Goal: Task Accomplishment & Management: Use online tool/utility

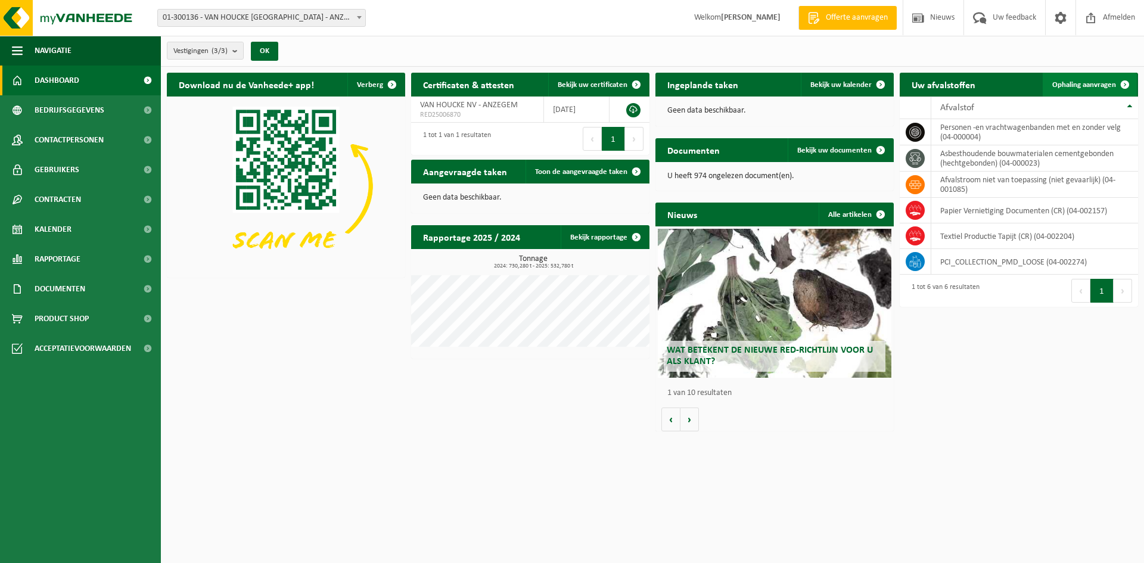
click at [1124, 84] on span at bounding box center [1125, 85] width 24 height 24
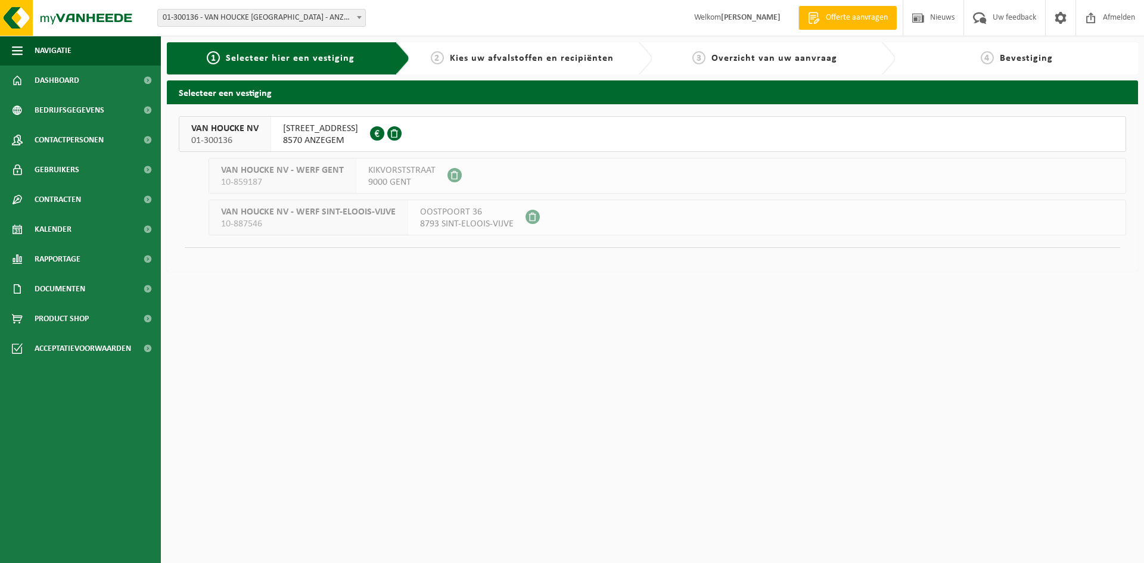
click at [299, 139] on span "8570 ANZEGEM" at bounding box center [320, 141] width 75 height 12
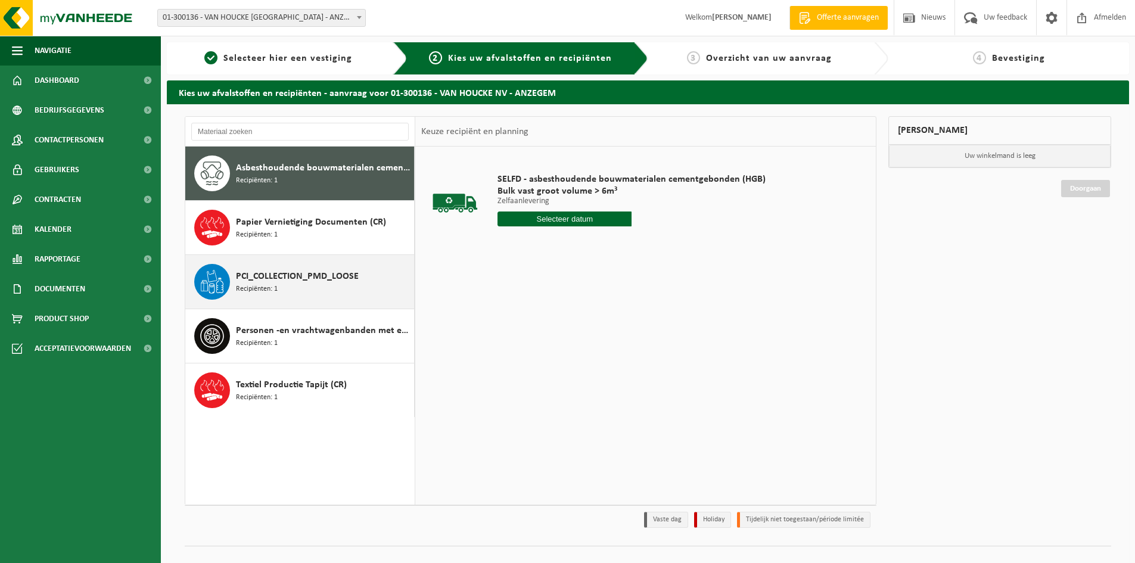
click at [254, 287] on span "Recipiënten: 1" at bounding box center [257, 289] width 42 height 11
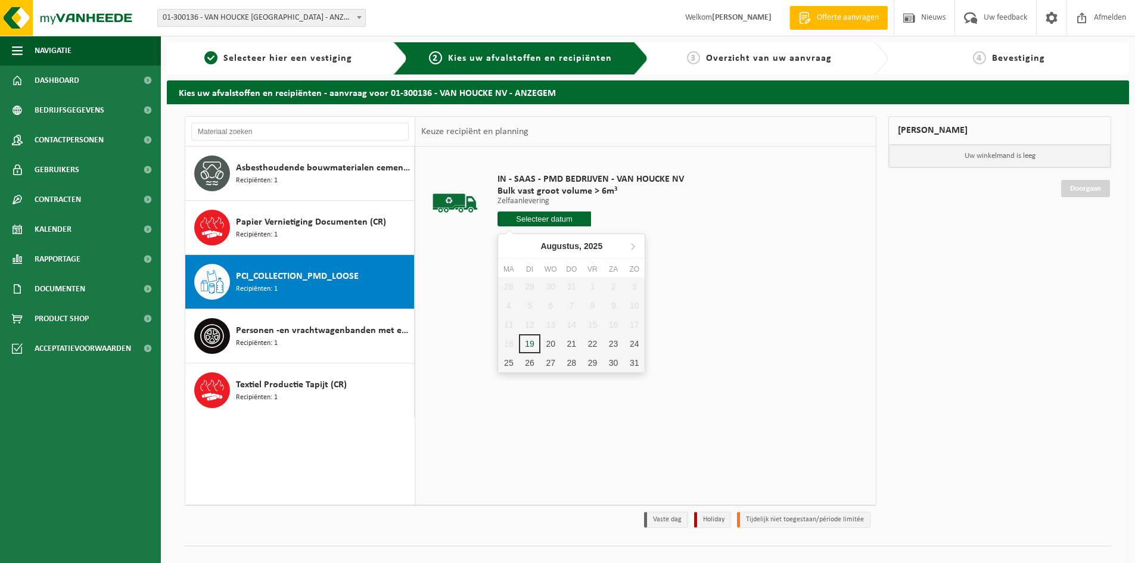
click at [549, 220] on input "text" at bounding box center [545, 219] width 94 height 15
click at [522, 346] on div "19" at bounding box center [529, 343] width 21 height 19
click at [573, 217] on input "Van 2025-08-19" at bounding box center [545, 219] width 94 height 15
click at [551, 346] on div "20" at bounding box center [550, 343] width 21 height 19
type input "Van 2025-08-20"
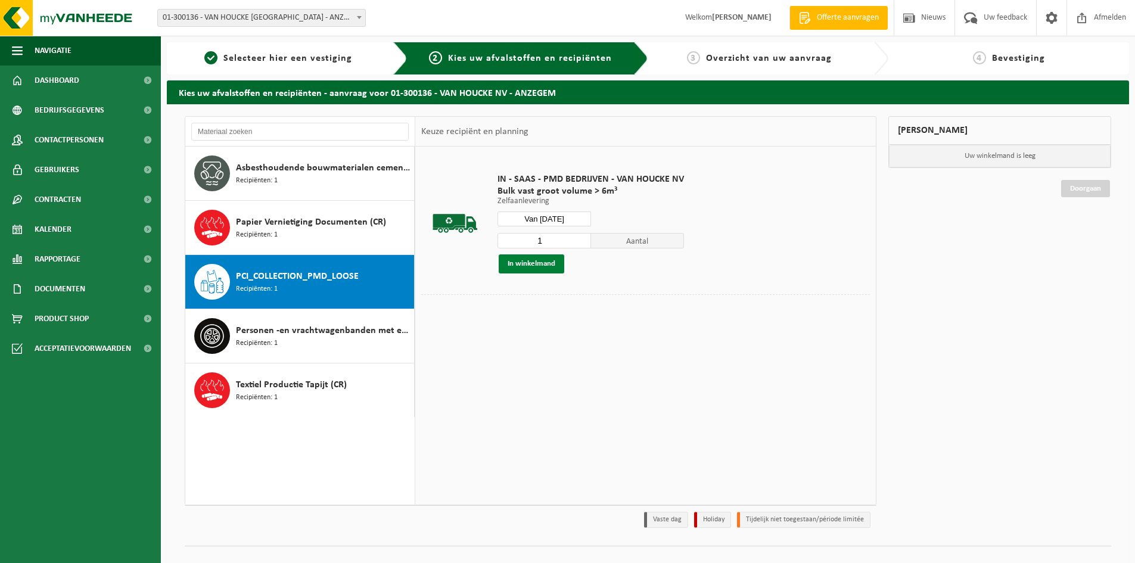
click at [532, 265] on button "In winkelmand" at bounding box center [532, 263] width 66 height 19
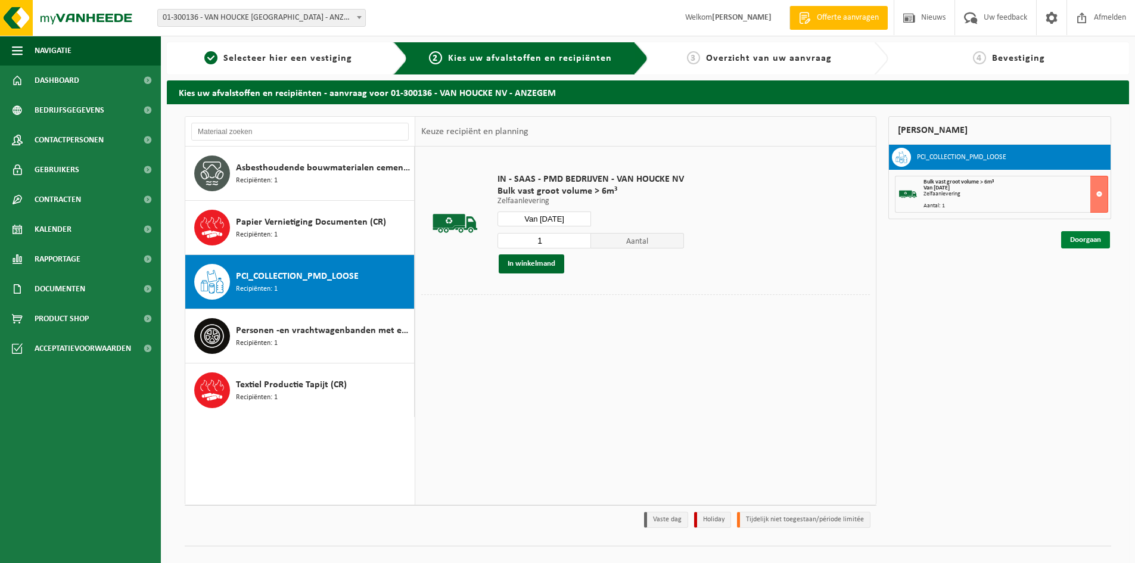
click at [1091, 242] on link "Doorgaan" at bounding box center [1085, 239] width 49 height 17
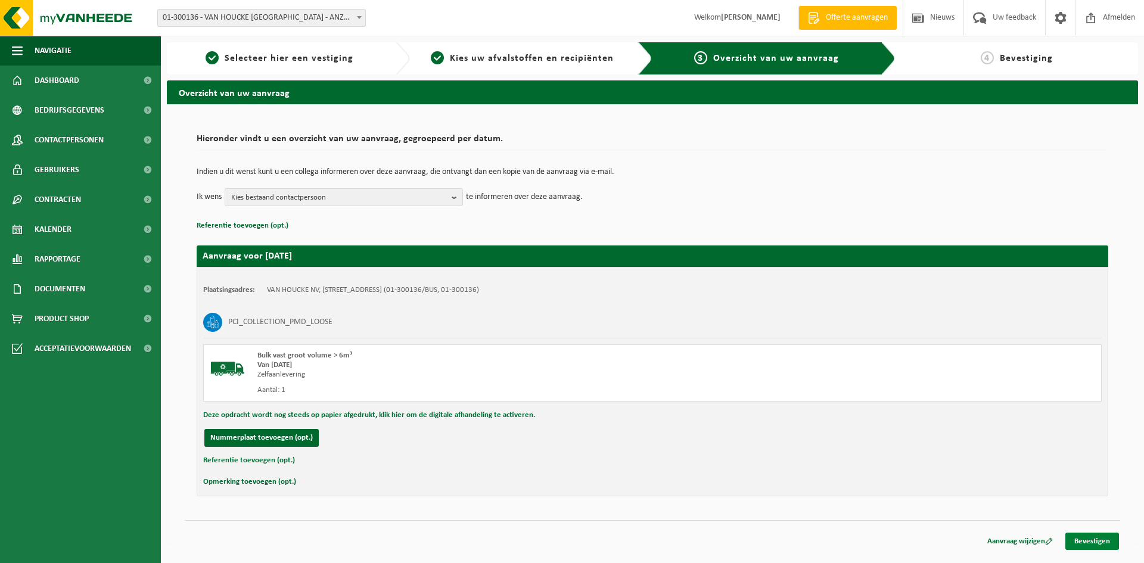
click at [1093, 541] on link "Bevestigen" at bounding box center [1092, 541] width 54 height 17
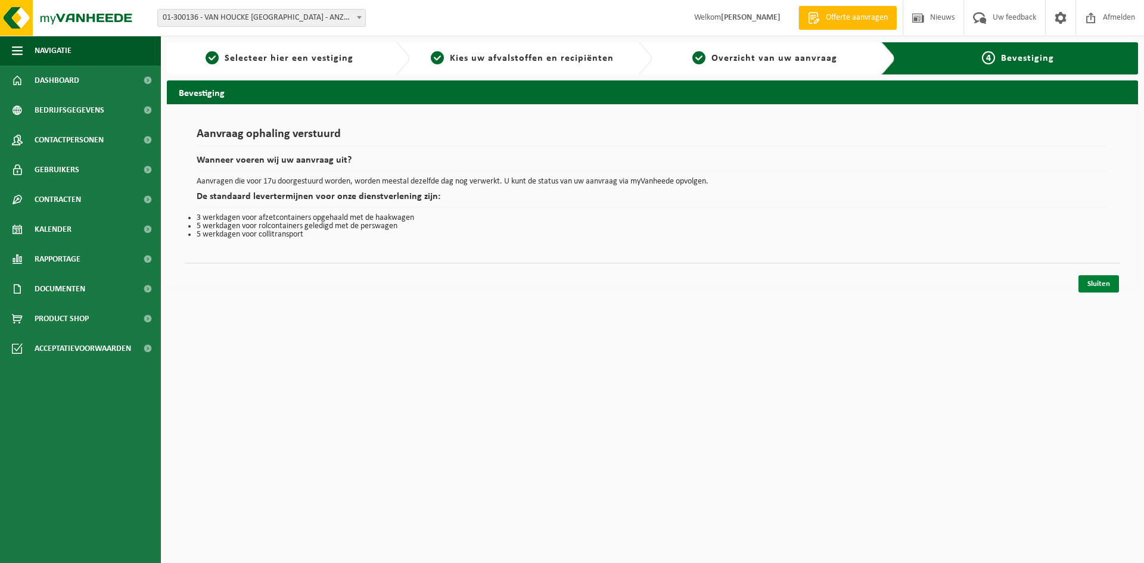
click at [1106, 287] on link "Sluiten" at bounding box center [1098, 283] width 41 height 17
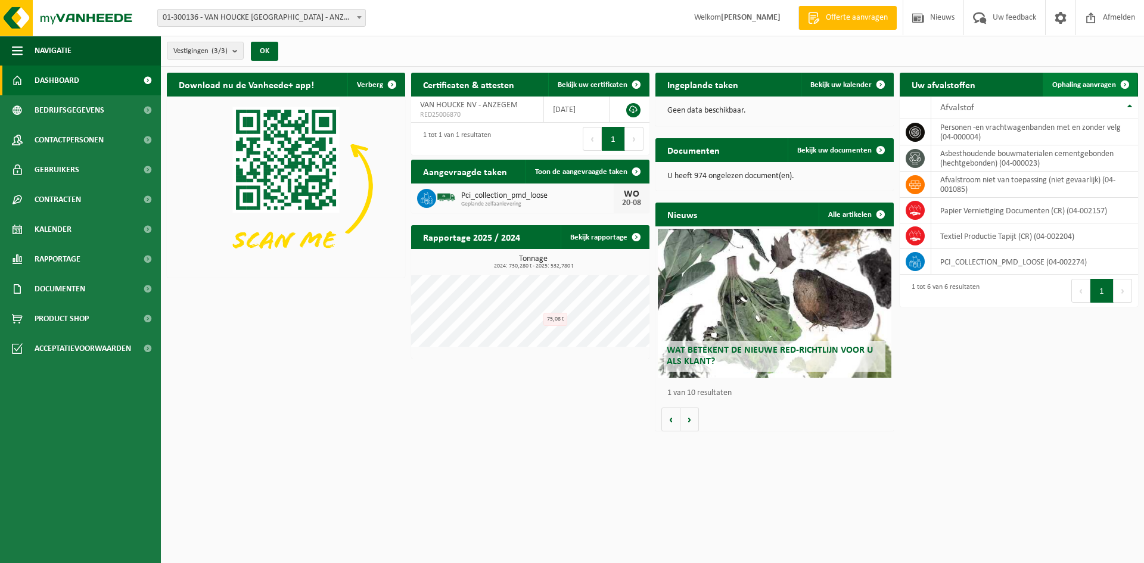
click at [1126, 84] on span at bounding box center [1125, 85] width 24 height 24
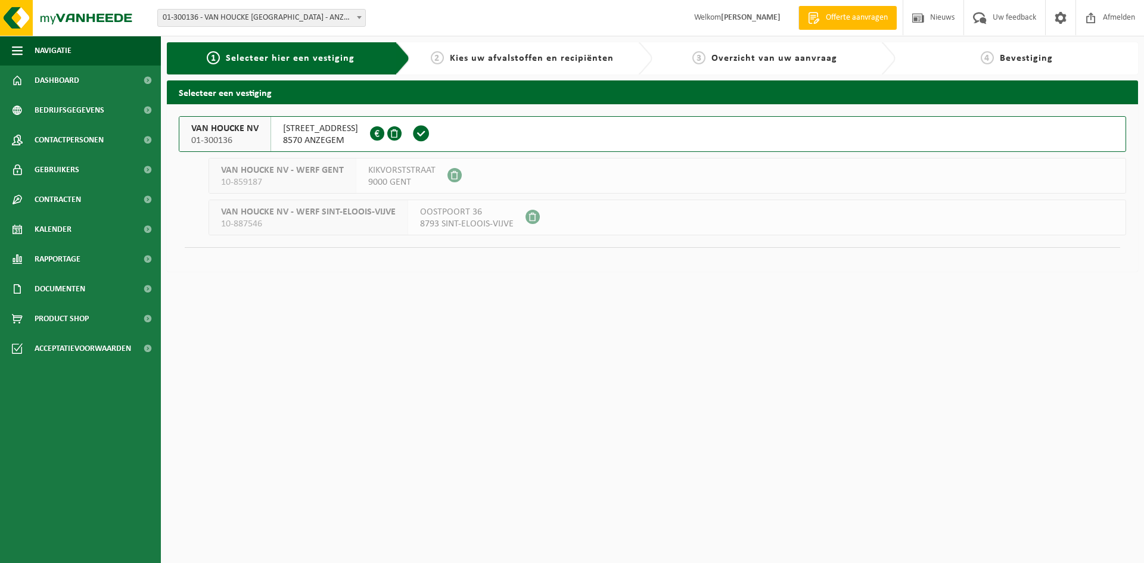
click at [306, 129] on span "GROTE LEIESTRAAT 62" at bounding box center [320, 129] width 75 height 12
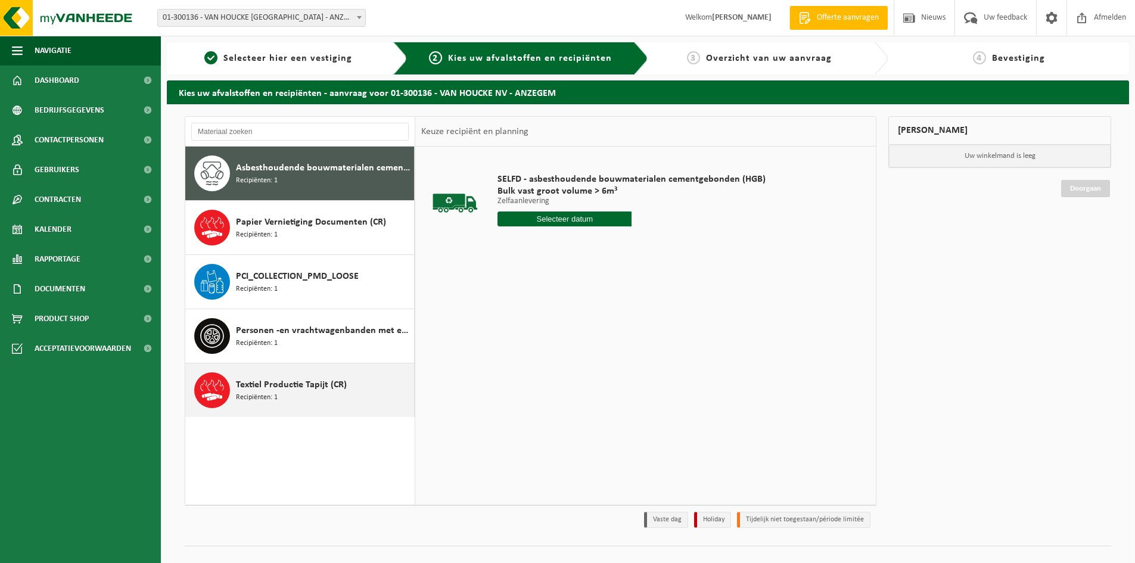
click at [279, 400] on div "Textiel Productie Tapijt (CR) Recipiënten: 1" at bounding box center [323, 390] width 175 height 36
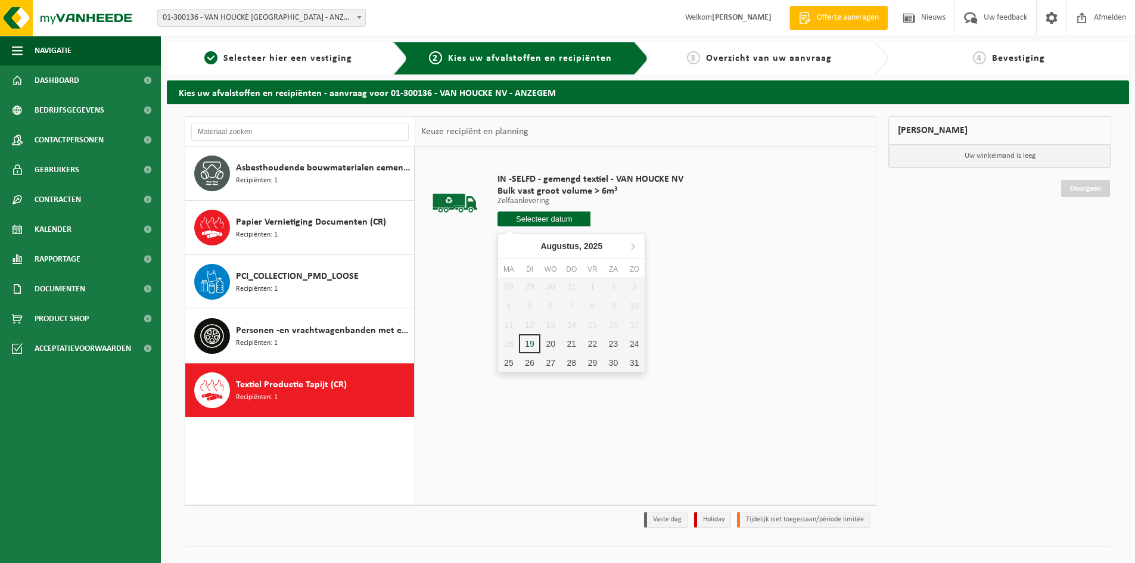
click at [566, 221] on input "text" at bounding box center [544, 219] width 93 height 15
click at [571, 346] on div "21" at bounding box center [571, 343] width 21 height 19
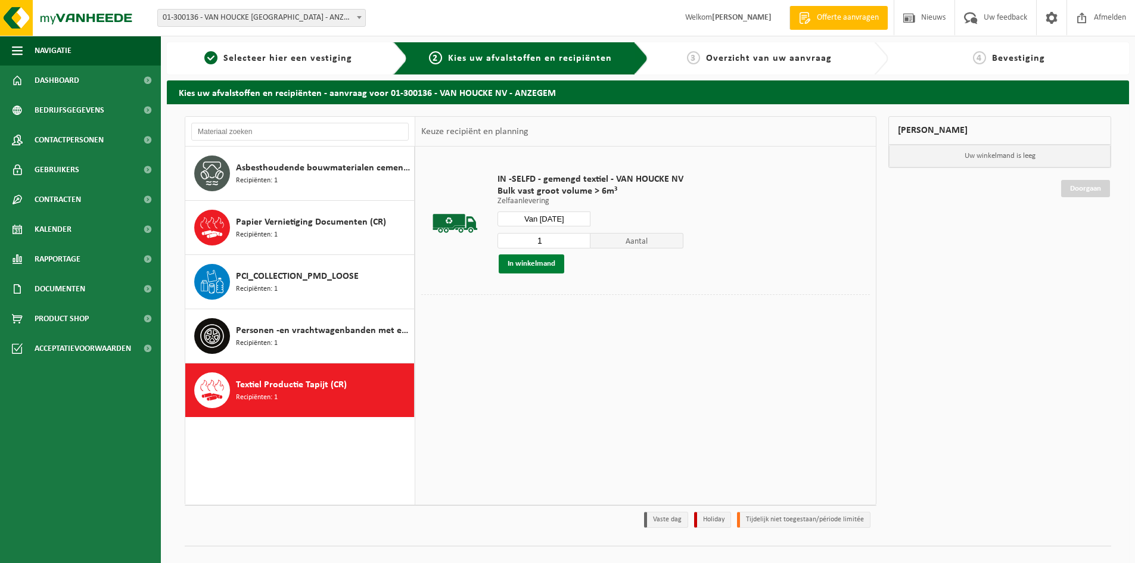
click at [532, 262] on button "In winkelmand" at bounding box center [532, 263] width 66 height 19
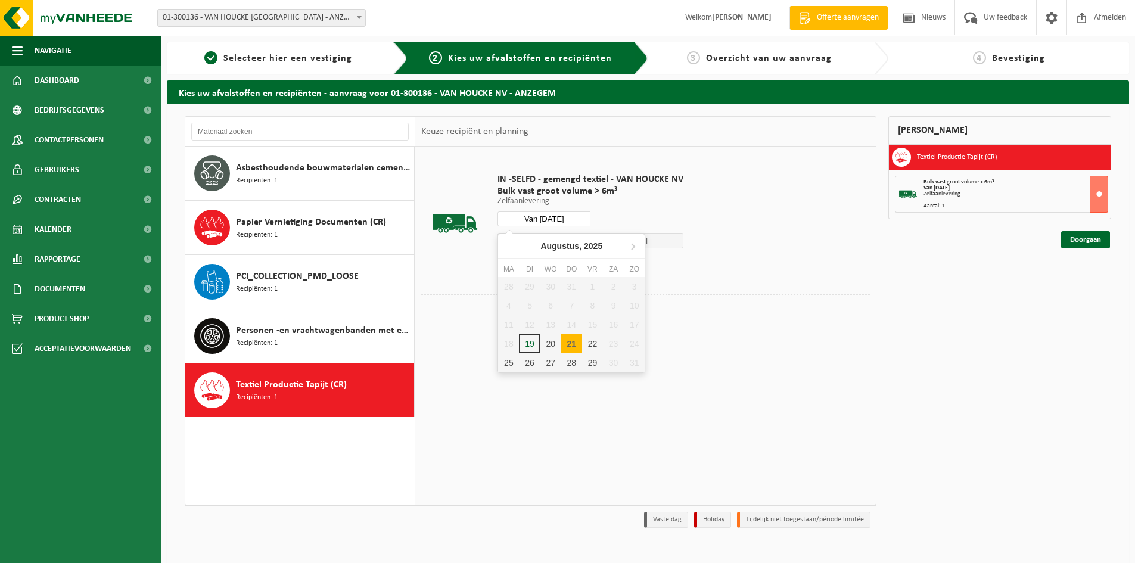
click at [553, 218] on input "Van 2025-08-21" at bounding box center [544, 219] width 93 height 15
click at [589, 343] on div "22" at bounding box center [592, 343] width 21 height 19
click at [530, 262] on button "In winkelmand" at bounding box center [532, 263] width 66 height 19
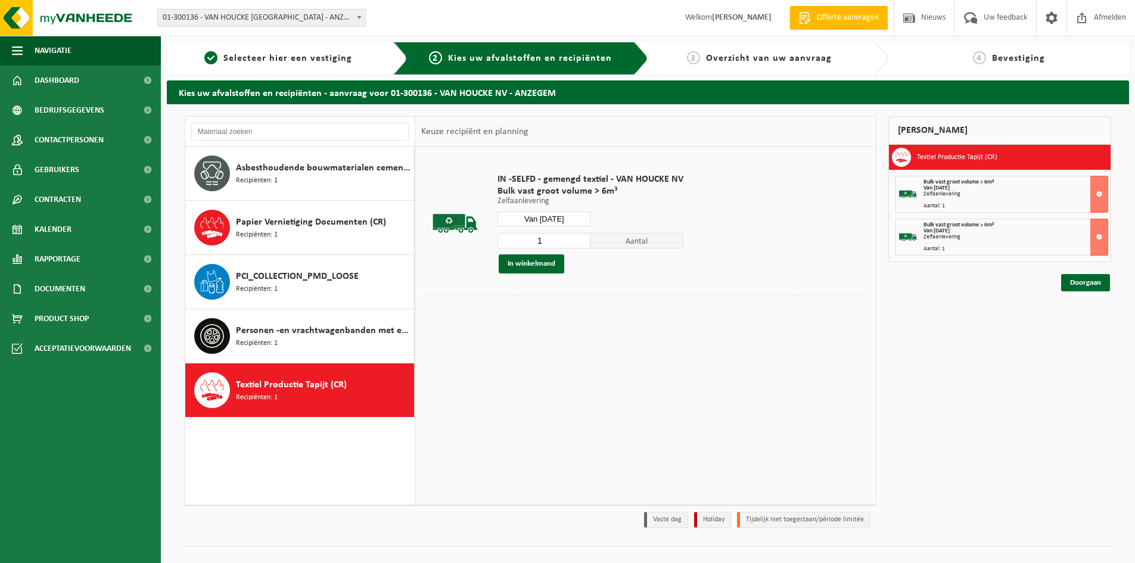
click at [545, 221] on input "Van 2025-08-22" at bounding box center [544, 219] width 93 height 15
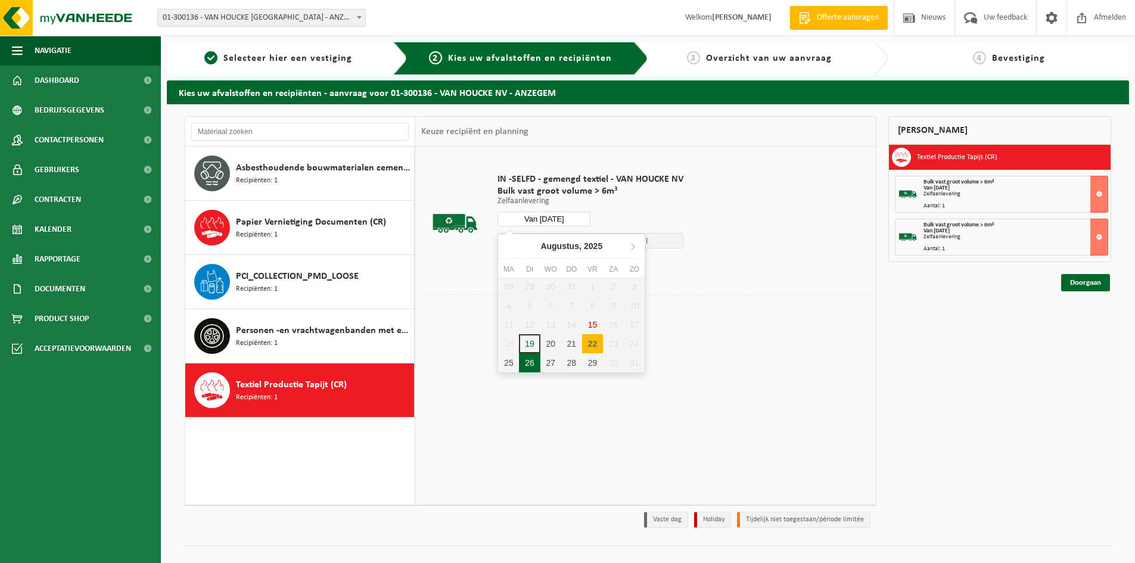
click at [531, 363] on div "26" at bounding box center [529, 362] width 21 height 19
type input "Van 2025-08-26"
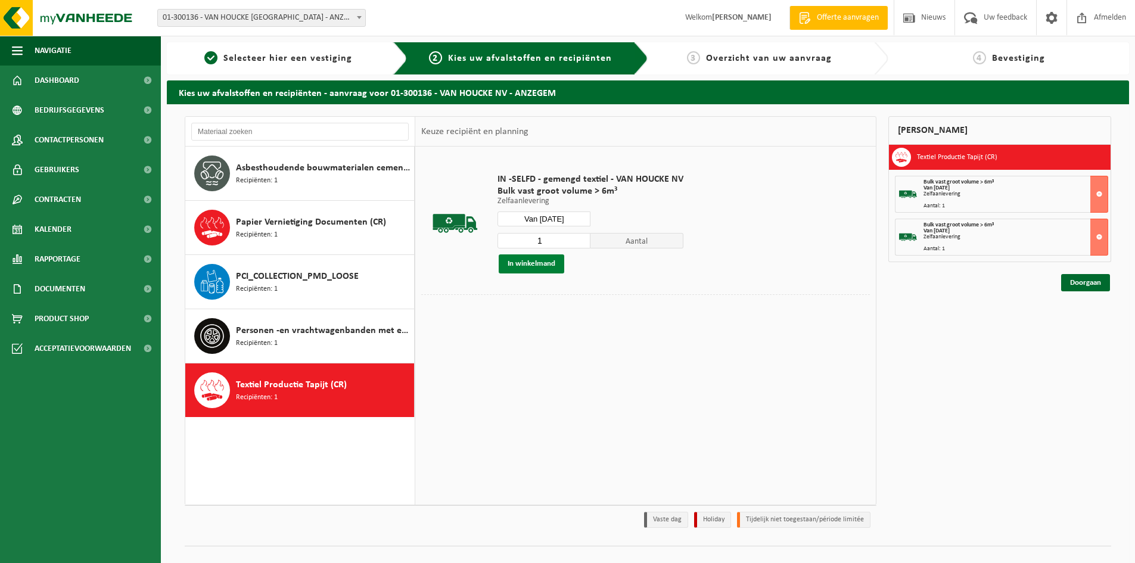
click at [529, 258] on button "In winkelmand" at bounding box center [532, 263] width 66 height 19
click at [1090, 328] on link "Doorgaan" at bounding box center [1085, 325] width 49 height 17
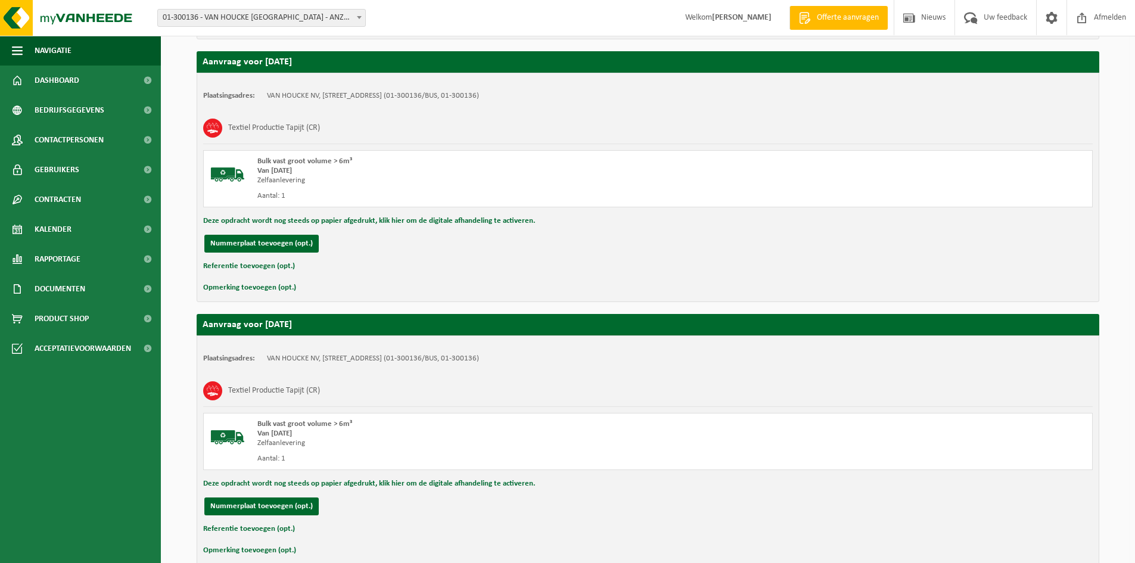
scroll to position [519, 0]
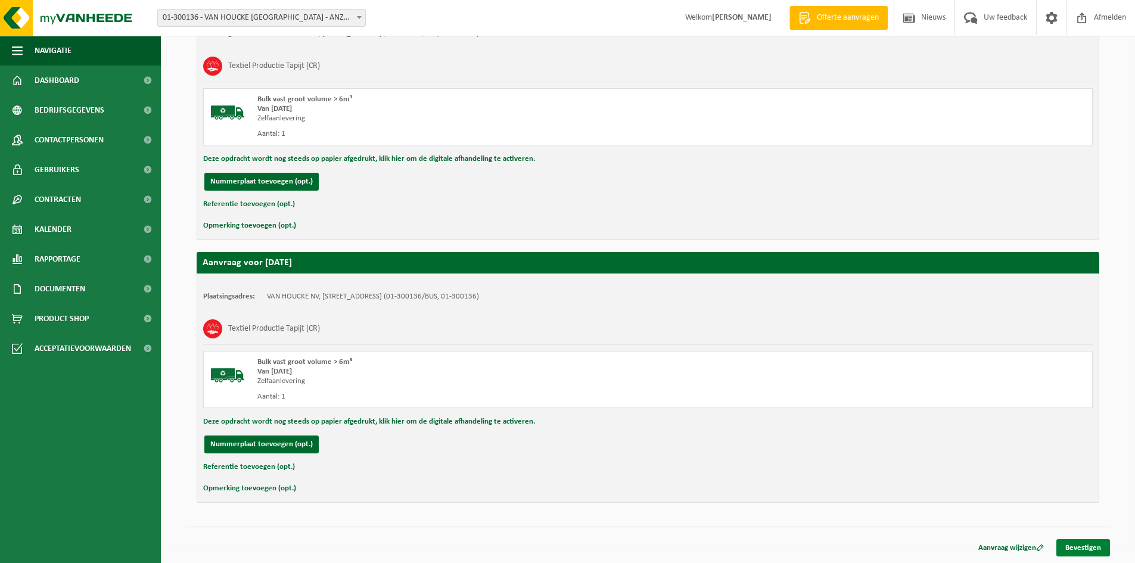
click at [1093, 548] on link "Bevestigen" at bounding box center [1083, 547] width 54 height 17
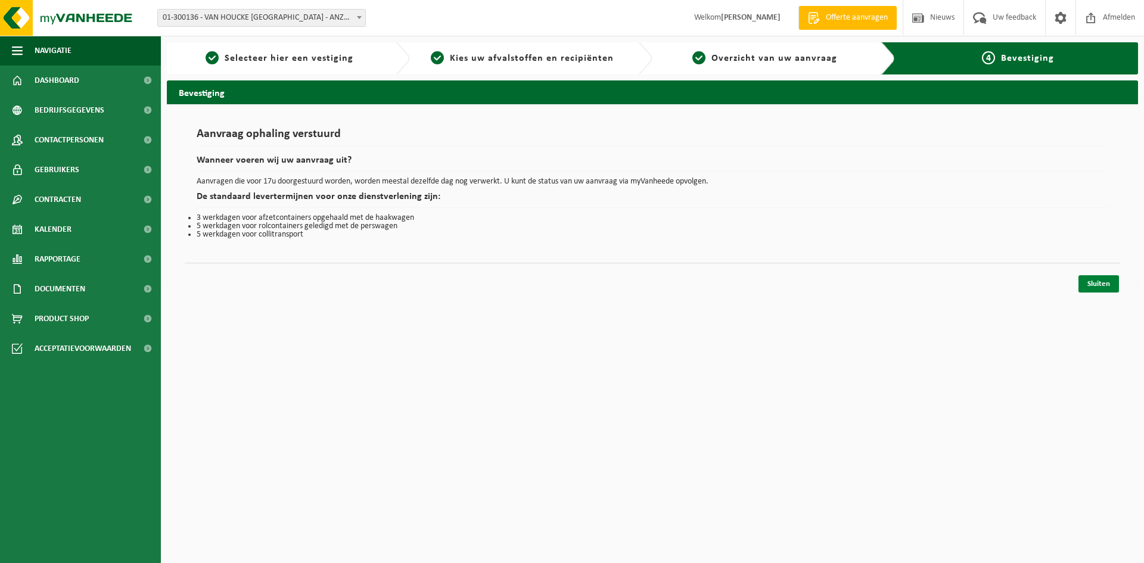
click at [1103, 285] on link "Sluiten" at bounding box center [1098, 283] width 41 height 17
